Goal: Transaction & Acquisition: Purchase product/service

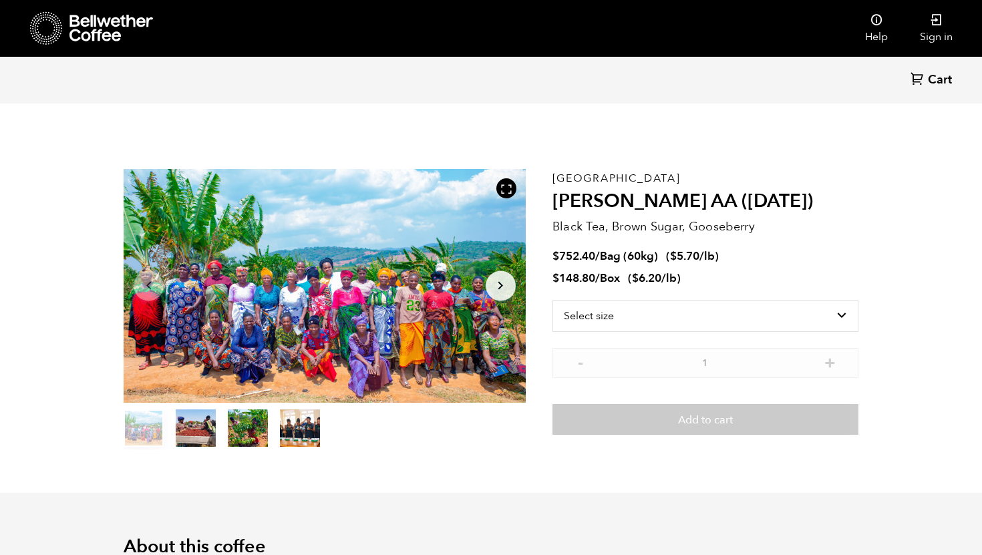
scroll to position [581, 712]
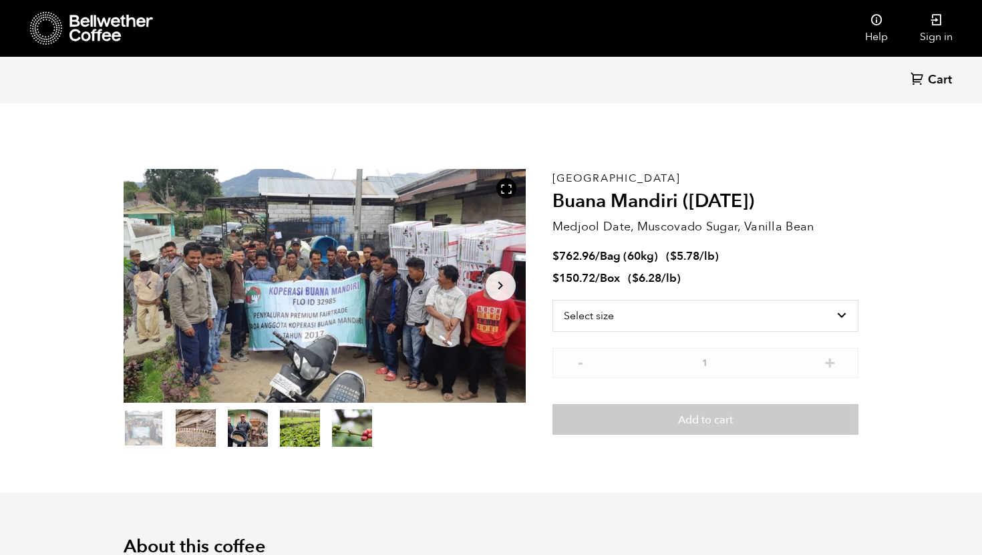
scroll to position [581, 712]
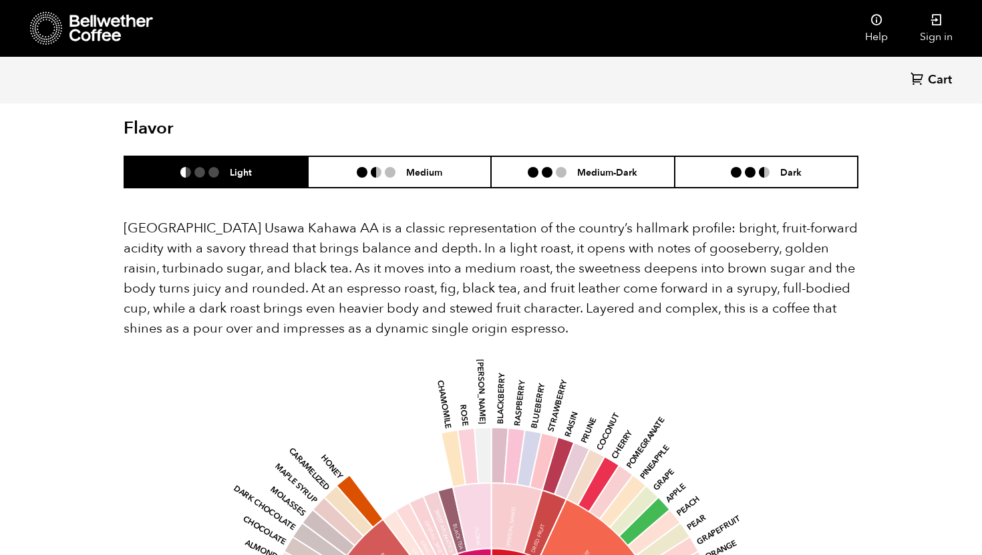
scroll to position [489, 0]
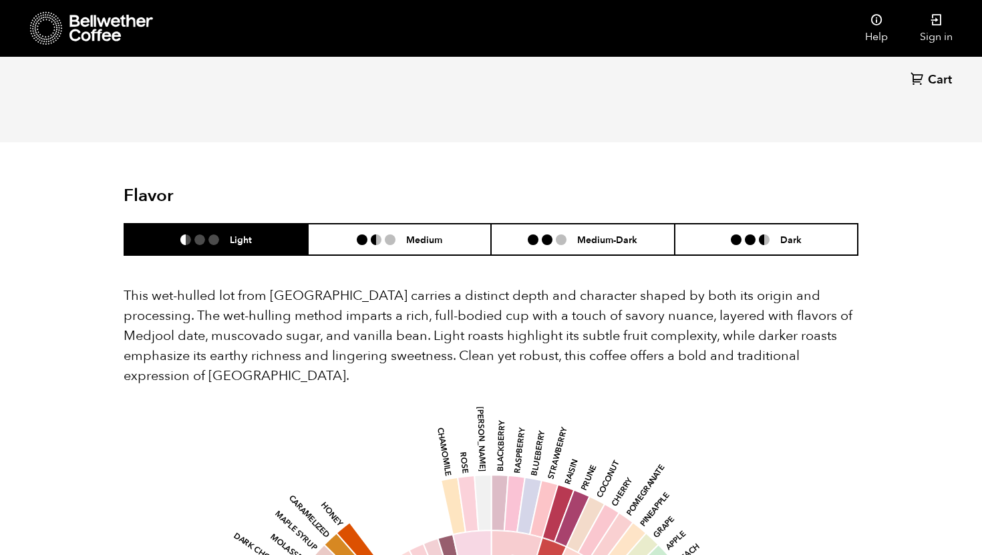
scroll to position [781, 0]
